Goal: Task Accomplishment & Management: Complete application form

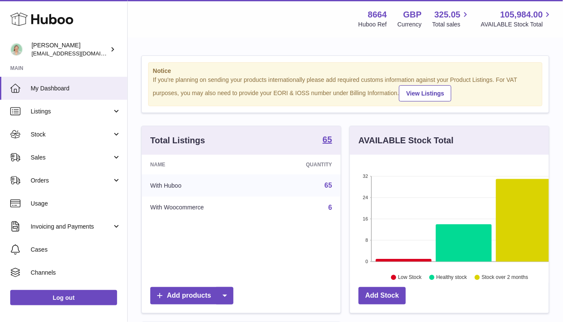
scroll to position [133, 199]
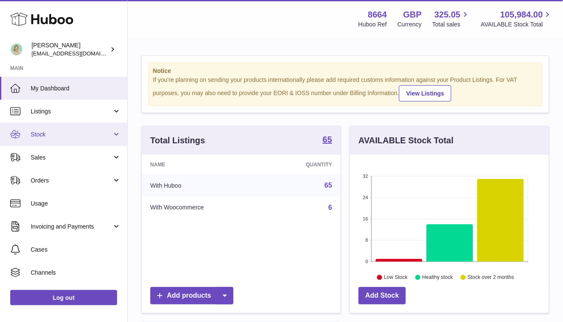
click at [98, 131] on span "Stock" at bounding box center [71, 134] width 81 height 8
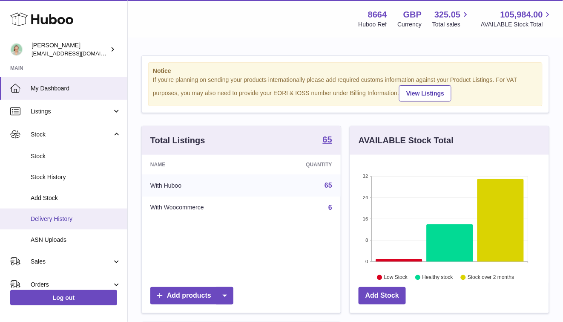
click at [74, 222] on span "Delivery History" at bounding box center [76, 219] width 90 height 8
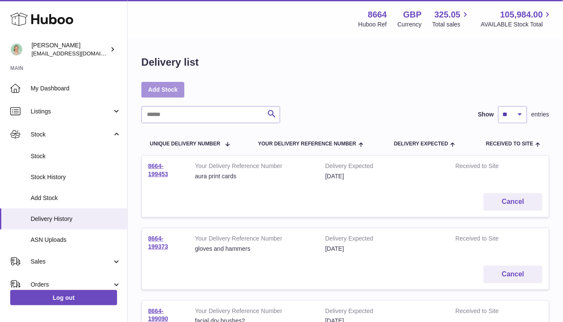
click at [168, 88] on link "Add Stock" at bounding box center [162, 89] width 43 height 15
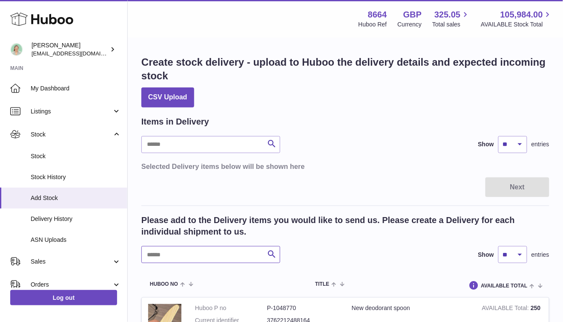
click at [187, 258] on input "text" at bounding box center [210, 254] width 139 height 17
type input "***"
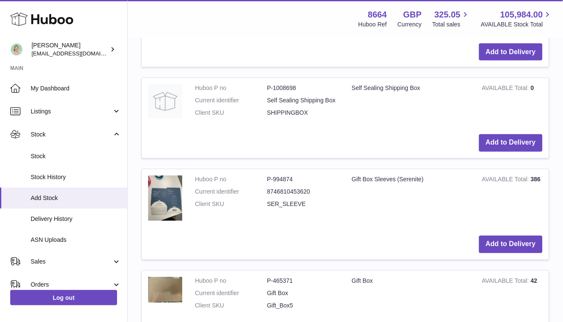
scroll to position [436, 0]
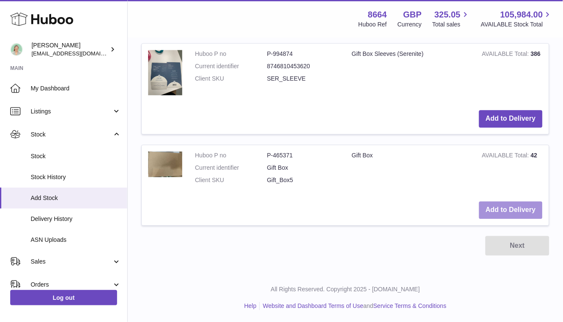
click at [513, 211] on button "Add to Delivery" at bounding box center [510, 209] width 63 height 17
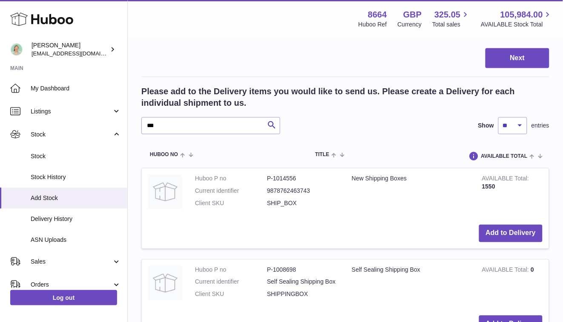
scroll to position [43, 0]
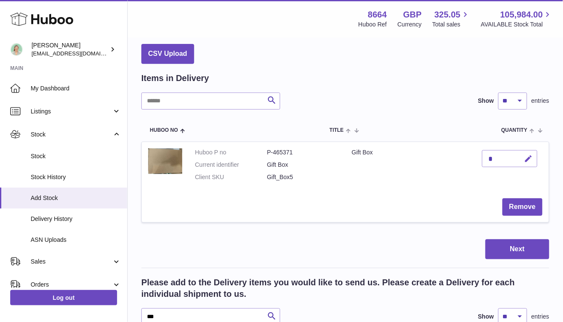
click at [534, 156] on button "button" at bounding box center [528, 158] width 20 height 17
type input "***"
click at [520, 159] on button "submit" at bounding box center [528, 159] width 16 height 14
click at [521, 251] on button "Next" at bounding box center [518, 249] width 64 height 20
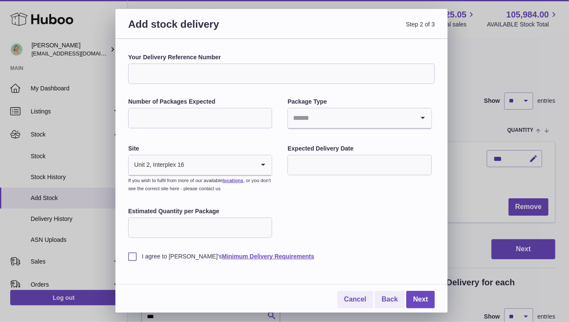
click at [199, 74] on input "Your Delivery Reference Number" at bounding box center [281, 73] width 307 height 20
type input "*"
type input "**********"
click at [192, 118] on input "Number of Packages Expected" at bounding box center [200, 118] width 144 height 20
type input "*"
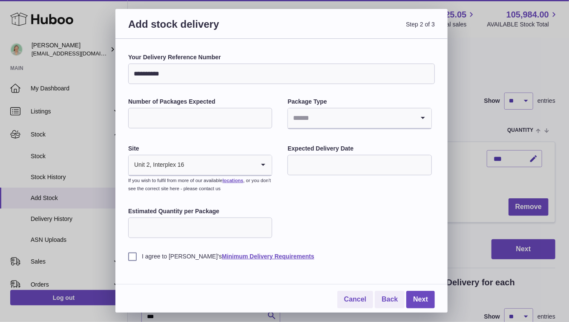
click at [329, 121] on input "Search for option" at bounding box center [351, 118] width 126 height 20
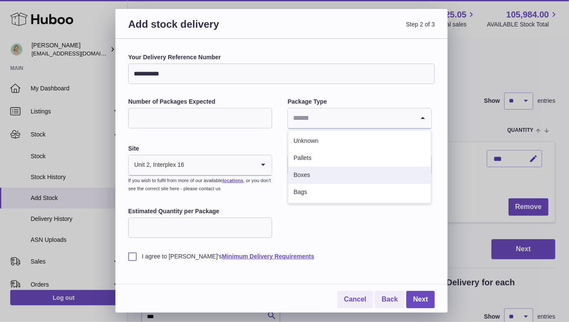
click at [333, 169] on li "Boxes" at bounding box center [359, 175] width 142 height 17
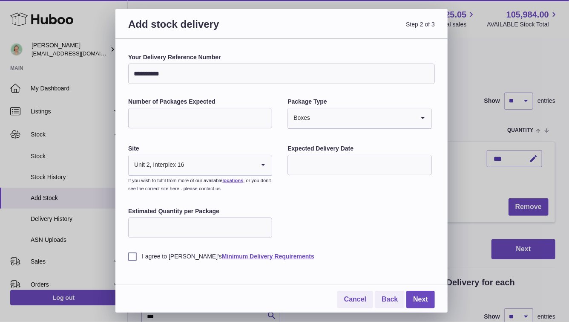
click at [321, 161] on input "text" at bounding box center [360, 165] width 144 height 20
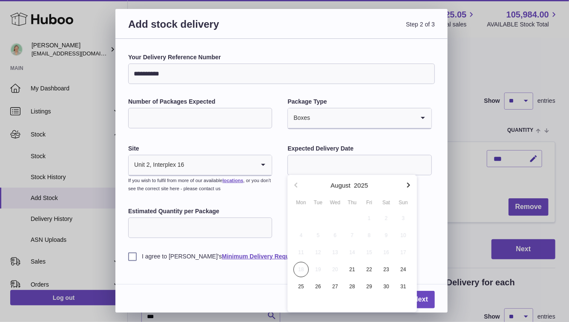
click at [407, 184] on icon "button" at bounding box center [408, 185] width 10 height 10
click at [301, 219] on span "1" at bounding box center [301, 217] width 15 height 15
type input "**********"
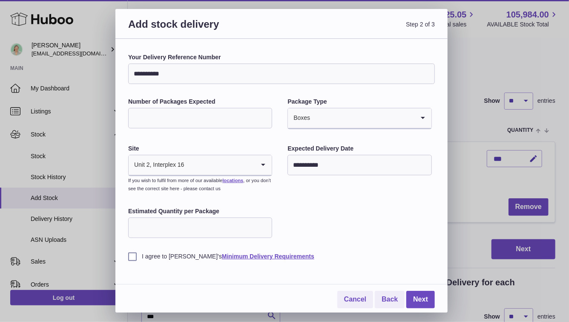
click at [196, 229] on input "Estimated Quantity per Package" at bounding box center [200, 227] width 144 height 20
click at [132, 252] on label "I agree to [PERSON_NAME]'s Minimum Delivery Requirements" at bounding box center [281, 256] width 307 height 8
click at [411, 300] on link "Next" at bounding box center [420, 299] width 29 height 17
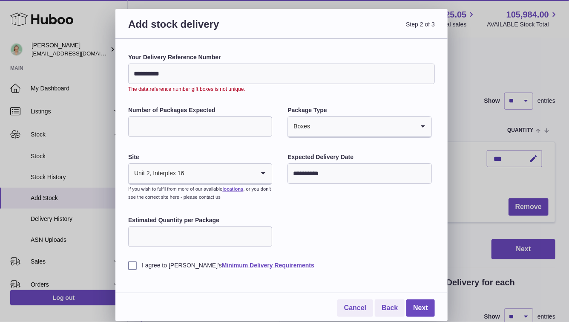
click at [208, 69] on input "**********" at bounding box center [281, 73] width 307 height 20
click at [205, 74] on input "**********" at bounding box center [281, 73] width 307 height 20
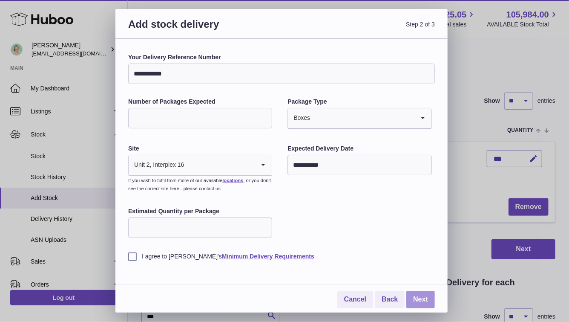
type input "**********"
click at [423, 306] on link "Next" at bounding box center [420, 299] width 29 height 17
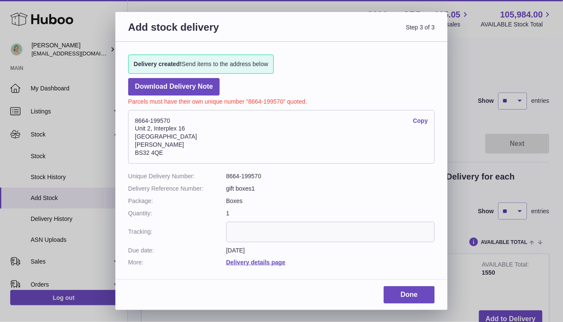
drag, startPoint x: 186, startPoint y: 115, endPoint x: 133, endPoint y: 119, distance: 53.8
click at [133, 118] on address "8664-199570 Copy [STREET_ADDRESS][PERSON_NAME]" at bounding box center [281, 137] width 307 height 54
drag, startPoint x: 132, startPoint y: 120, endPoint x: 178, endPoint y: 122, distance: 46.1
click at [178, 122] on address "8664-199570 Copy [STREET_ADDRESS][PERSON_NAME]" at bounding box center [281, 137] width 307 height 54
copy address "8664-199570"
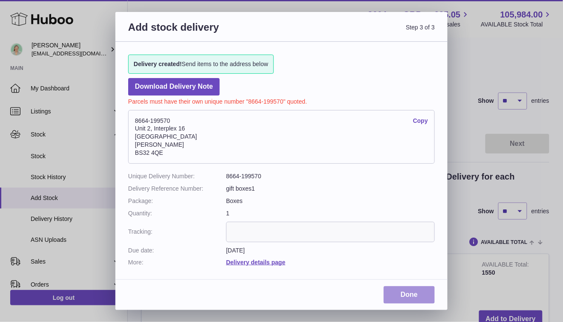
click at [406, 298] on link "Done" at bounding box center [409, 294] width 51 height 17
